Goal: Information Seeking & Learning: Find specific fact

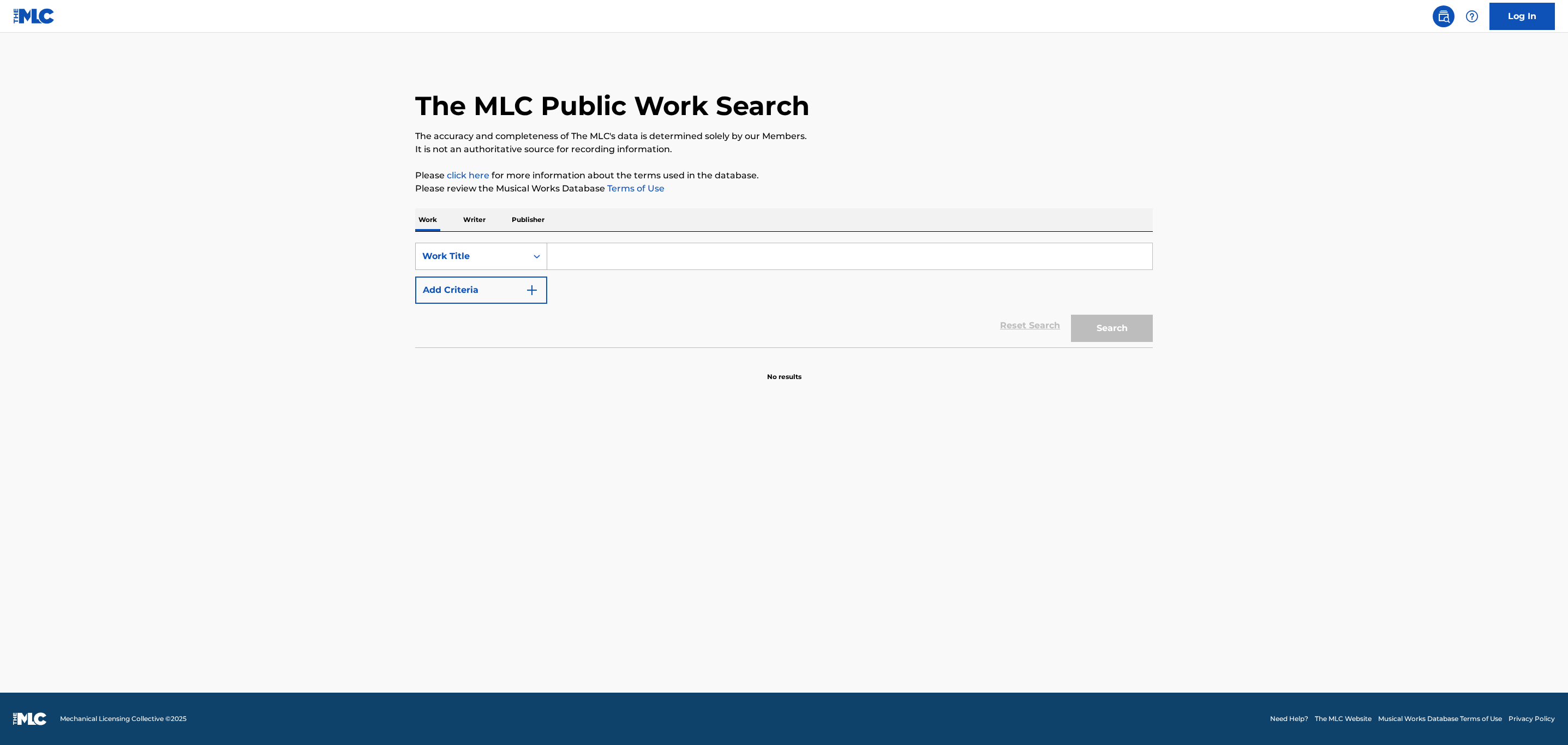
click at [481, 258] on div "Work Title" at bounding box center [471, 256] width 98 height 13
click at [482, 280] on div "MLC Song Code" at bounding box center [481, 284] width 131 height 27
click at [567, 249] on input "Search Form" at bounding box center [850, 257] width 605 height 26
paste input "TB4RQB"
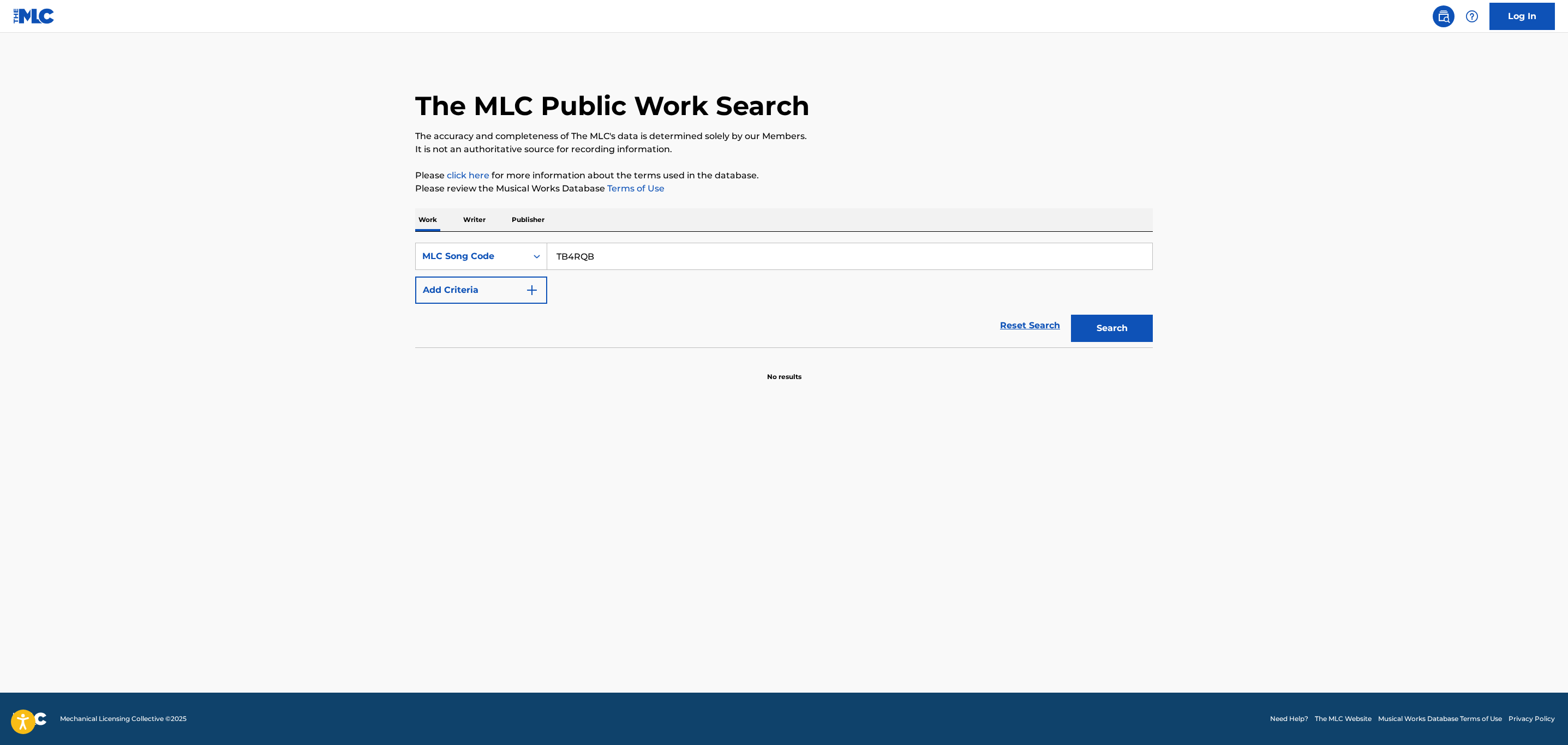
click at [1071, 315] on button "Search" at bounding box center [1112, 328] width 82 height 27
type input "TB4RQB"
click at [1071, 315] on button "Search" at bounding box center [1112, 328] width 82 height 27
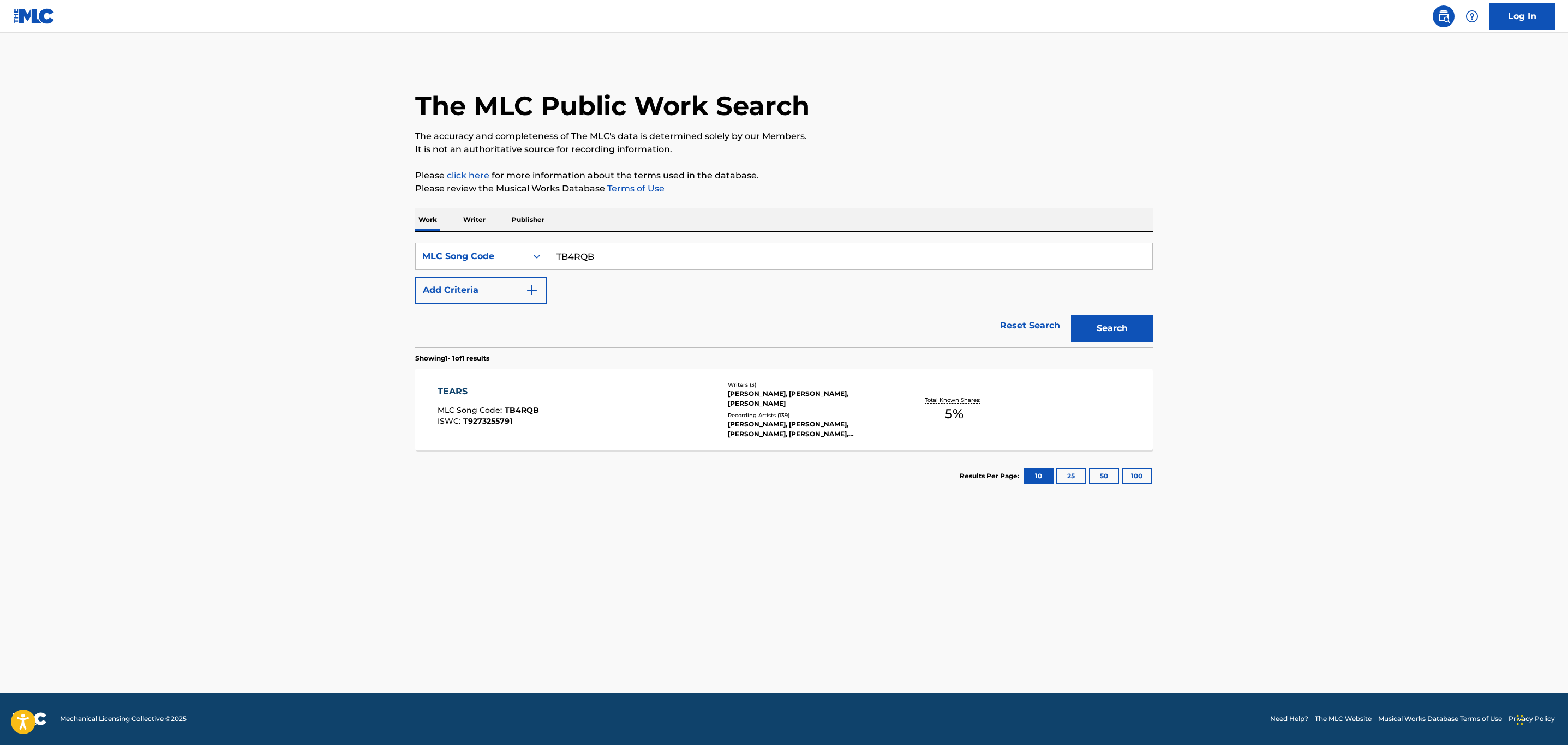
click at [640, 422] on div "TEARS MLC Song Code : TB4RQB ISWC : T9273255791" at bounding box center [578, 409] width 280 height 49
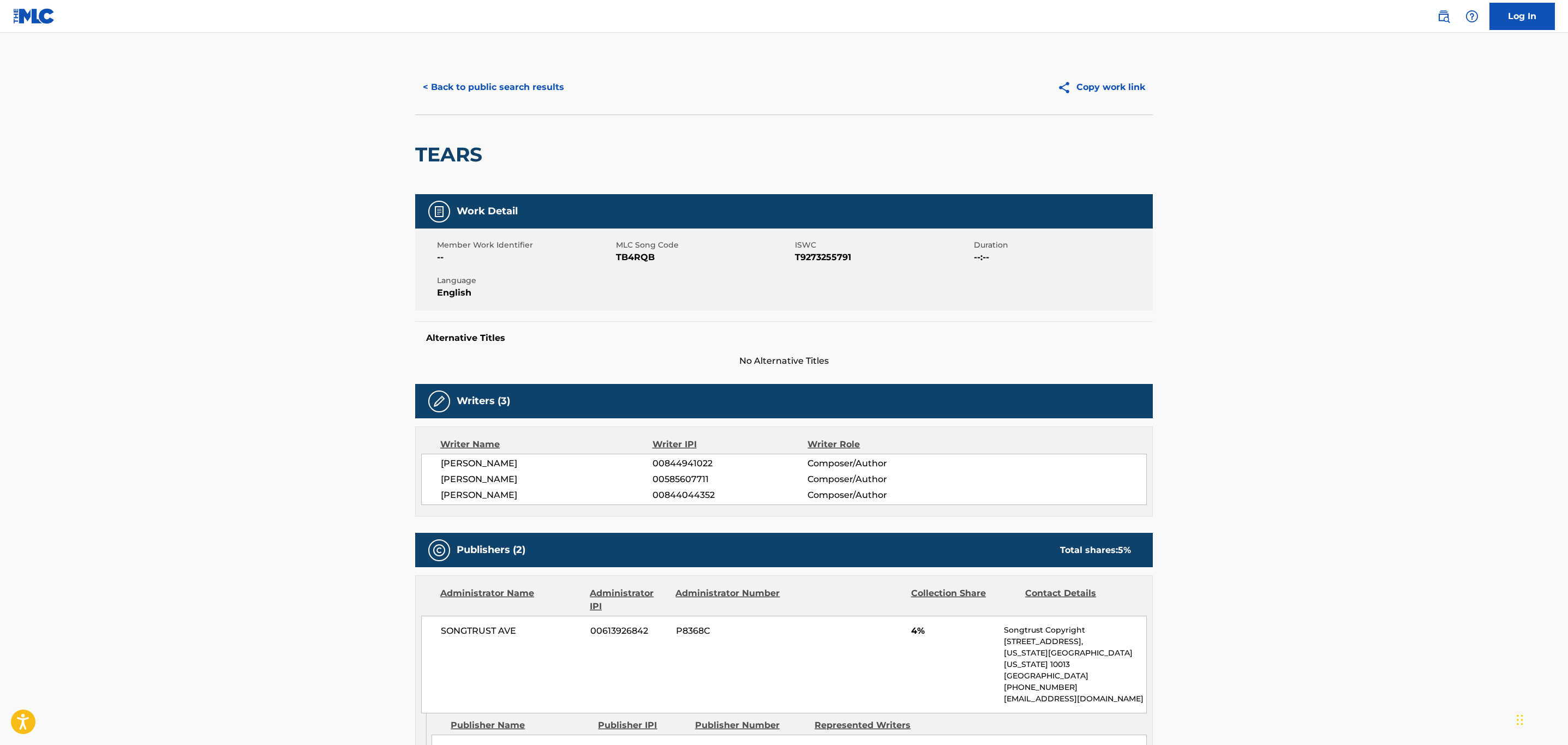
click at [488, 87] on button "< Back to public search results" at bounding box center [493, 87] width 157 height 27
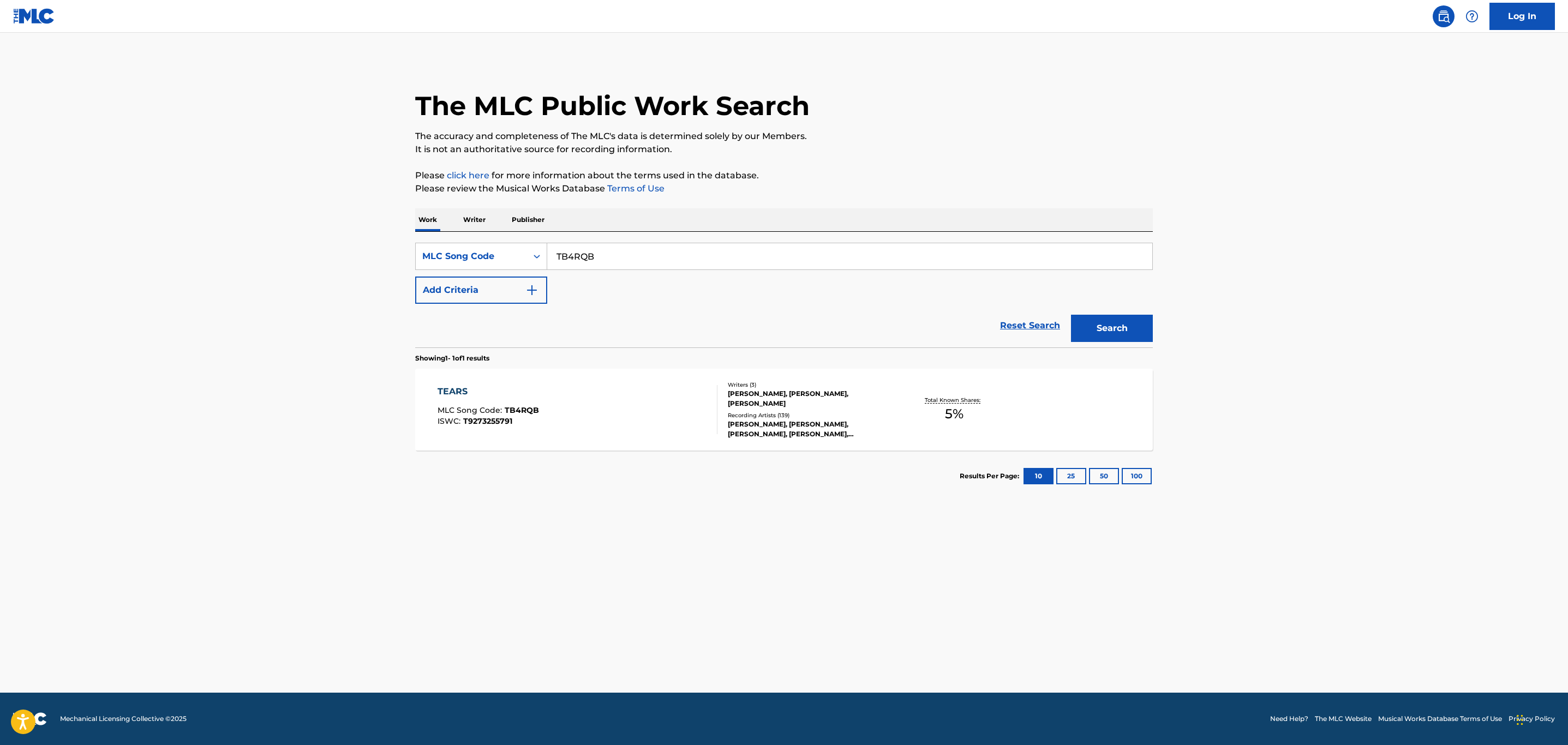
drag, startPoint x: 601, startPoint y: 243, endPoint x: 255, endPoint y: 269, distance: 347.0
click at [264, 271] on main "The MLC Public Work Search The accuracy and completeness of The MLC's data is d…" at bounding box center [784, 363] width 1568 height 660
paste input "OC2F0N"
type input "OC2F0N"
click at [1071, 315] on button "Search" at bounding box center [1112, 328] width 82 height 27
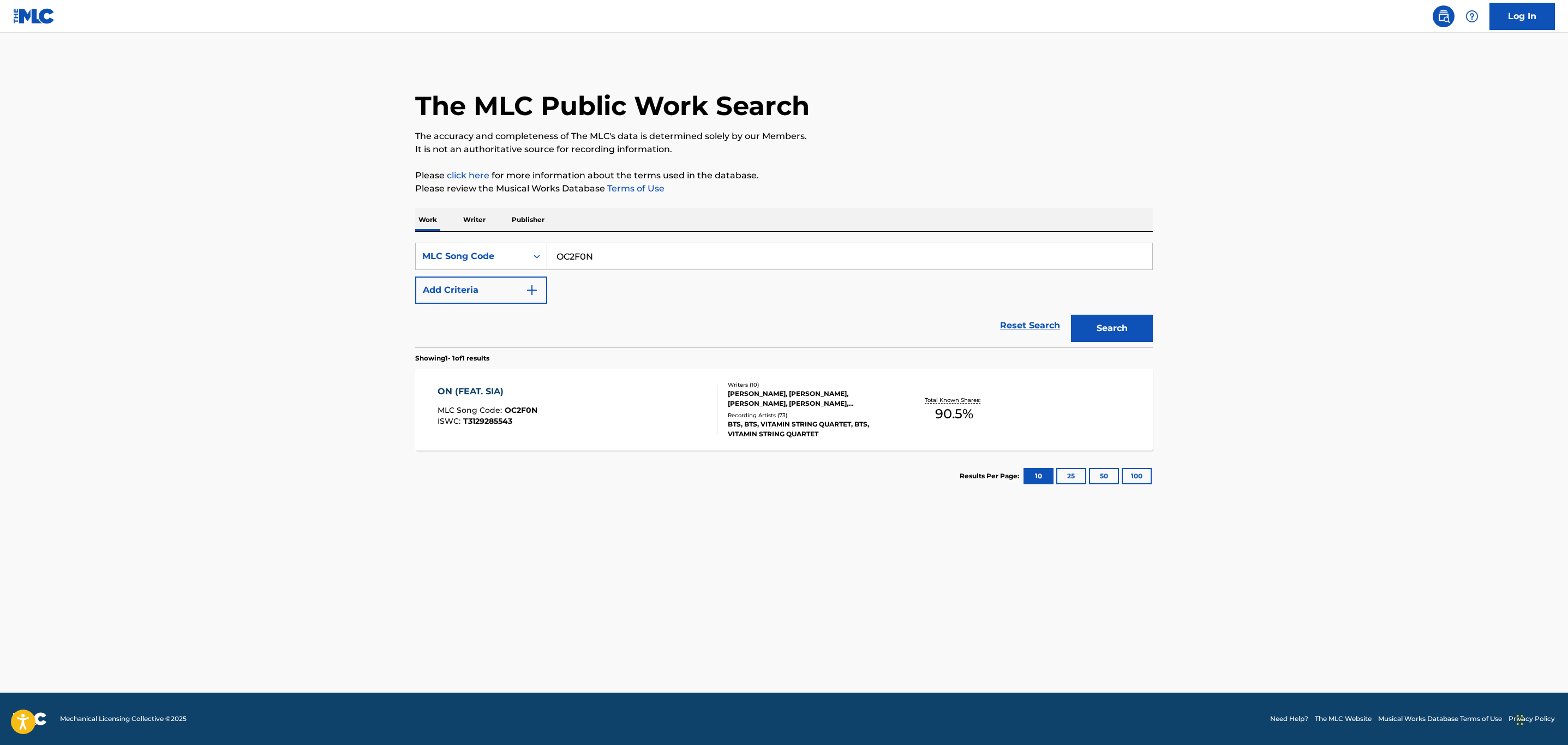
click at [604, 408] on div "ON (FEAT. SIA) MLC Song Code : OC2F0N ISWC : T3129285543" at bounding box center [578, 409] width 280 height 49
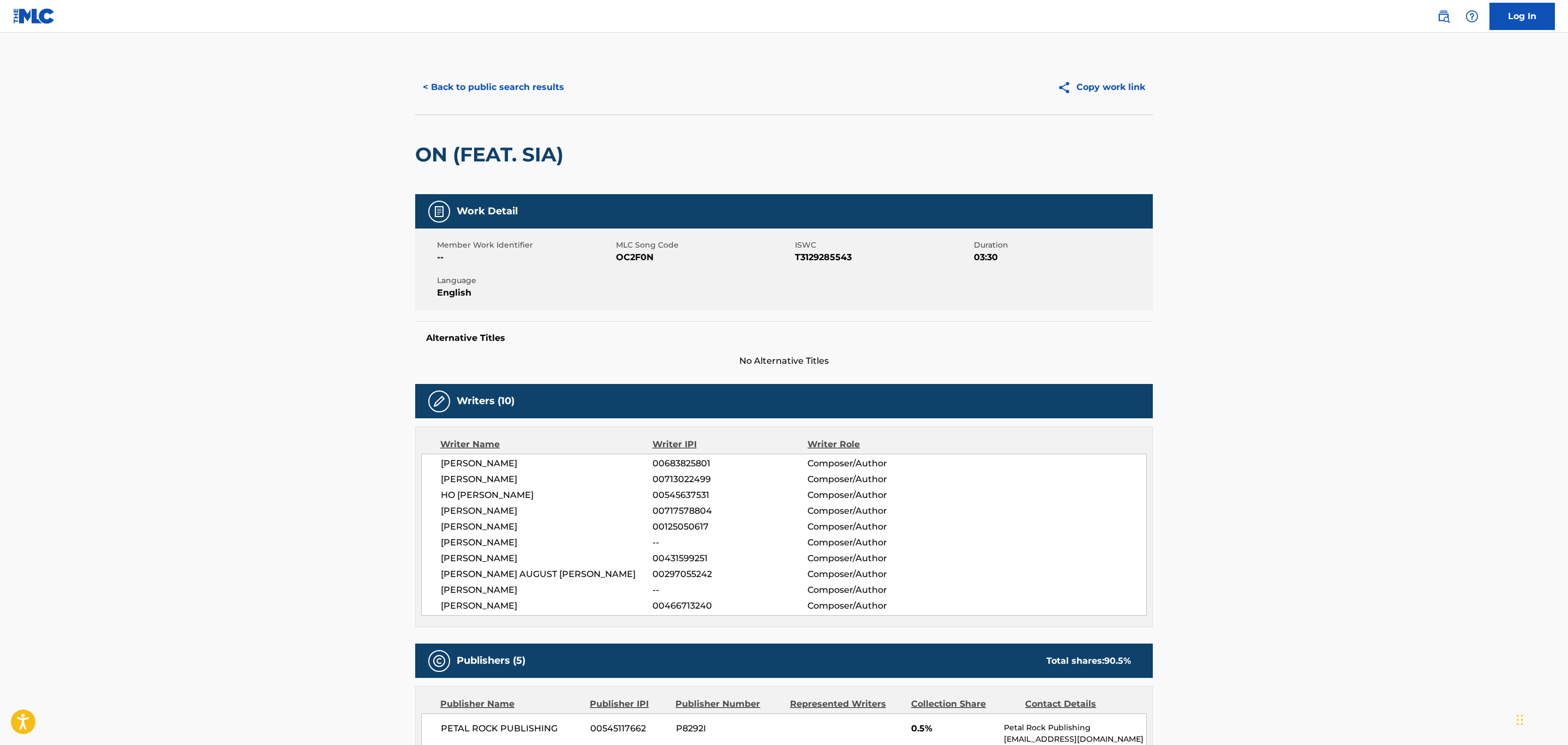
click at [496, 84] on button "< Back to public search results" at bounding box center [493, 87] width 157 height 27
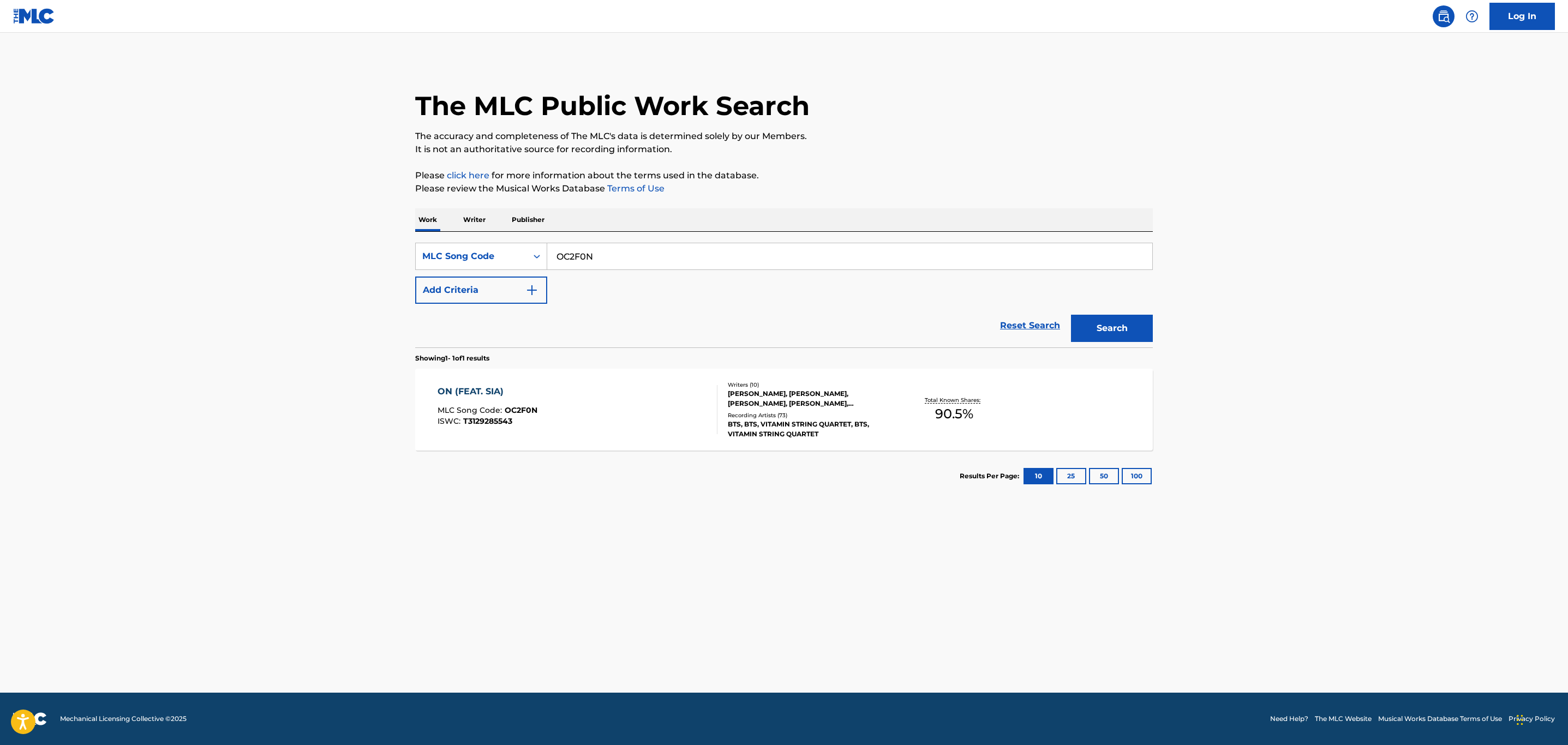
drag, startPoint x: 612, startPoint y: 253, endPoint x: 208, endPoint y: 256, distance: 404.0
click at [208, 256] on main "The MLC Public Work Search The accuracy and completeness of The MLC's data is d…" at bounding box center [784, 363] width 1568 height 660
paste input "2L9NNL"
type input "2L9NNL"
click at [1071, 315] on button "Search" at bounding box center [1112, 328] width 82 height 27
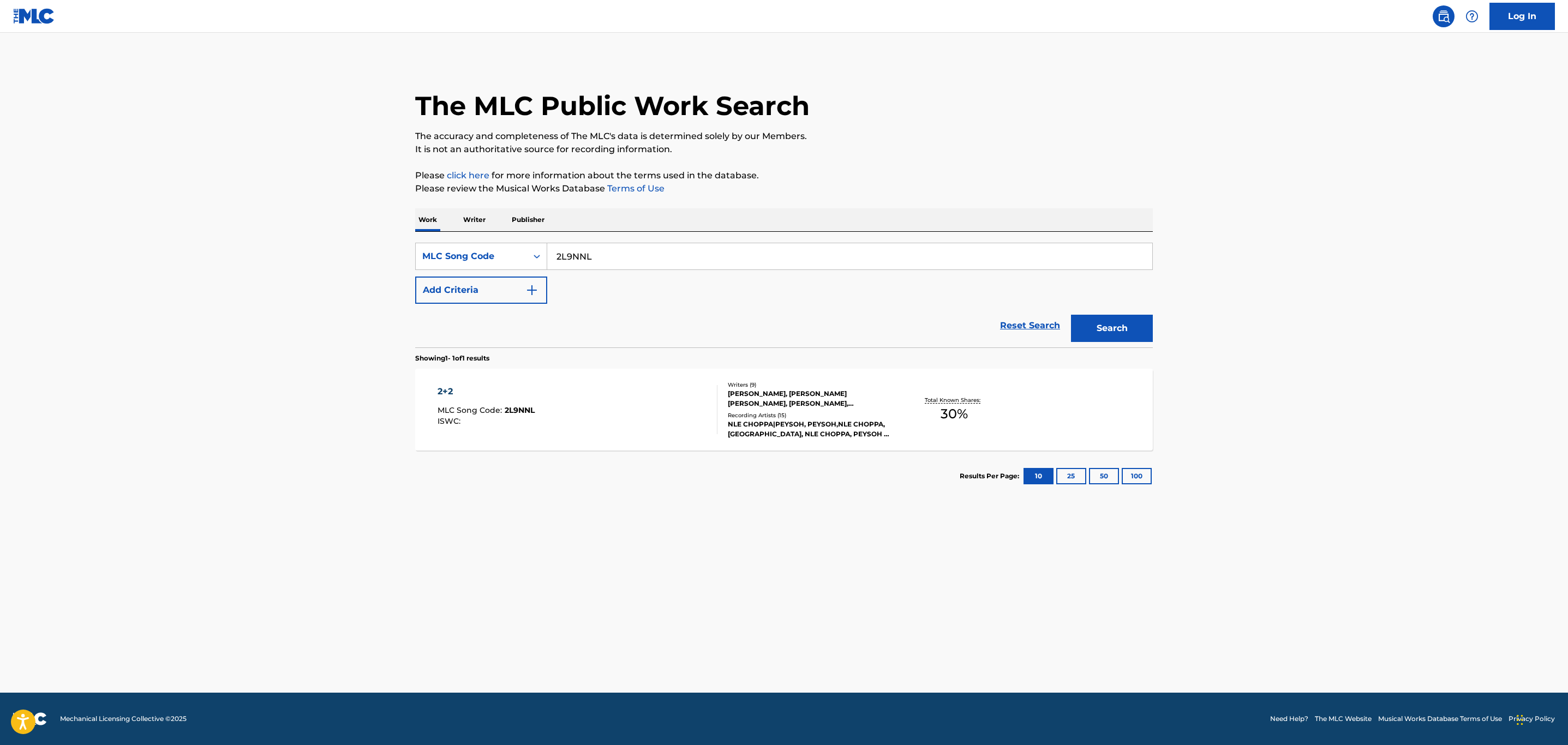
click at [596, 399] on div "2+2 MLC Song Code : 2L9NNL ISWC :" at bounding box center [578, 409] width 280 height 49
